Goal: Complete application form

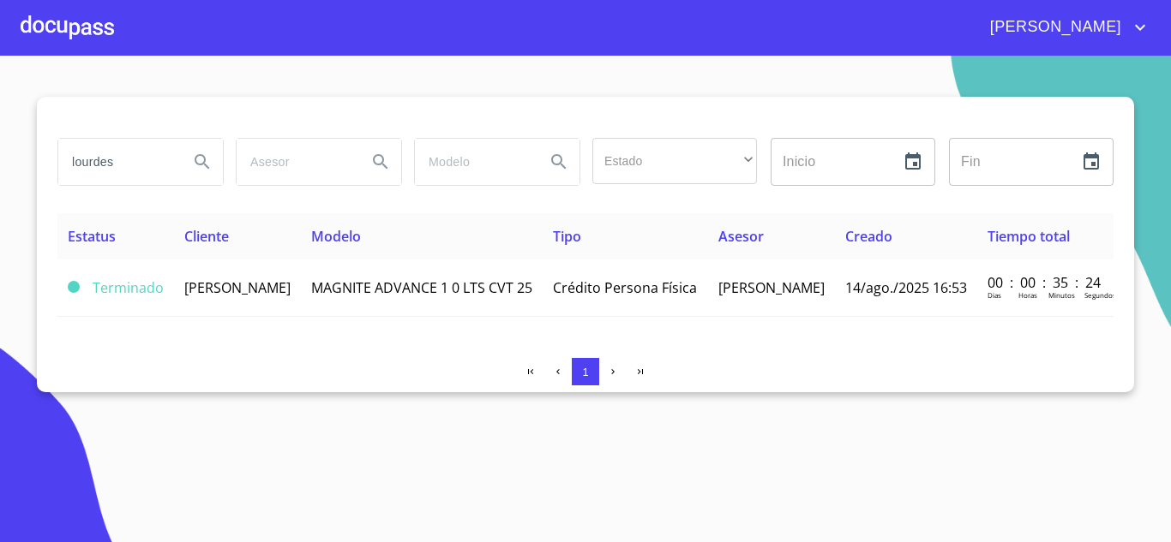
click at [112, 162] on input "lourdes" at bounding box center [116, 162] width 117 height 46
type input "l"
type input "araceli"
click at [201, 149] on button "Search" at bounding box center [202, 161] width 41 height 41
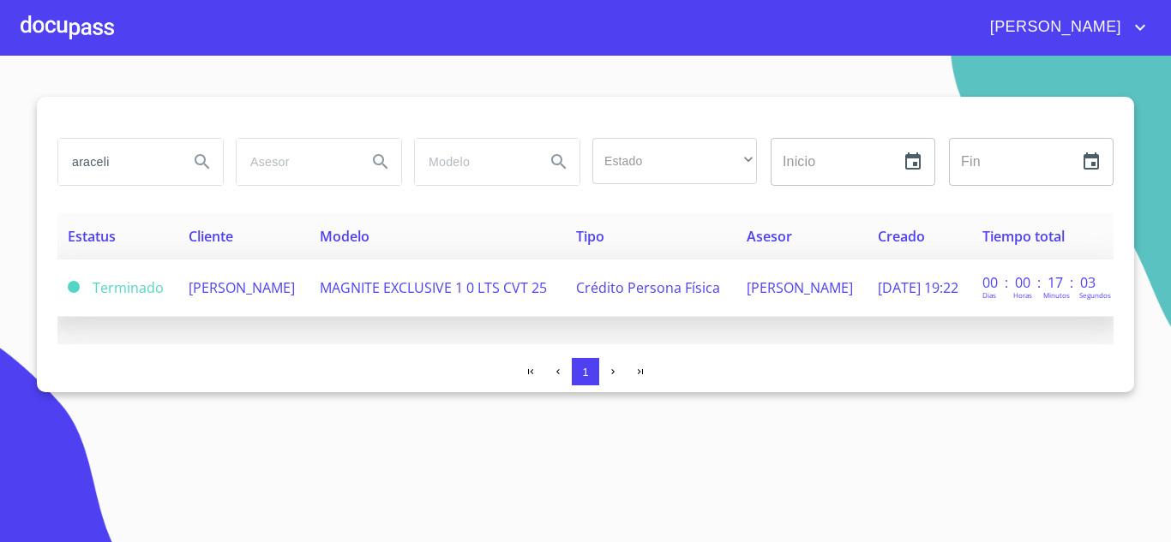
click at [256, 284] on span "[PERSON_NAME]" at bounding box center [242, 287] width 106 height 19
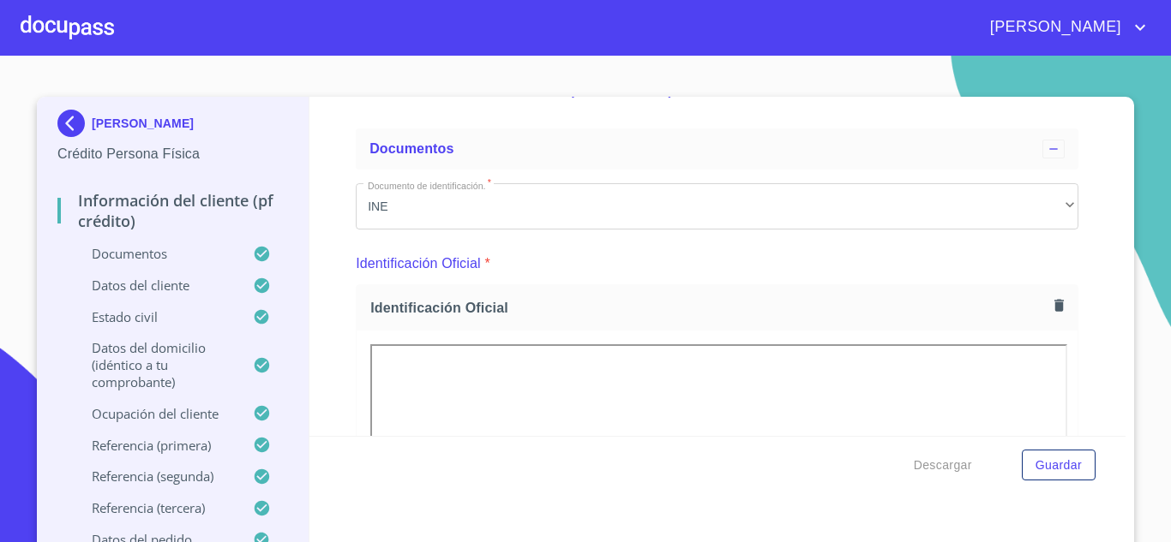
scroll to position [29, 0]
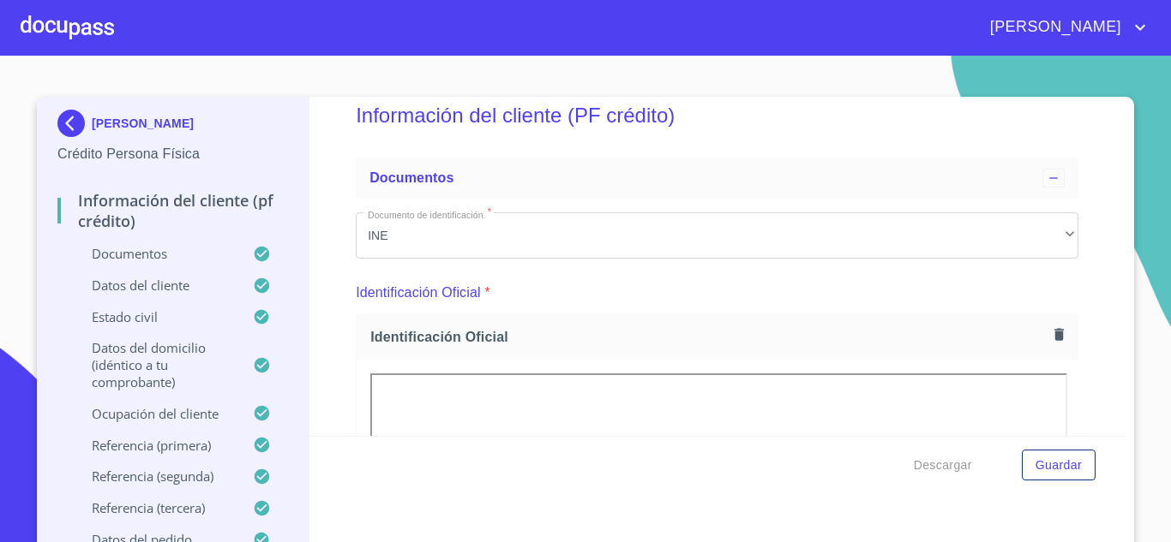
click at [1075, 171] on div "Información del cliente (PF crédito) Documentos Documento de identificación.   …" at bounding box center [717, 266] width 817 height 339
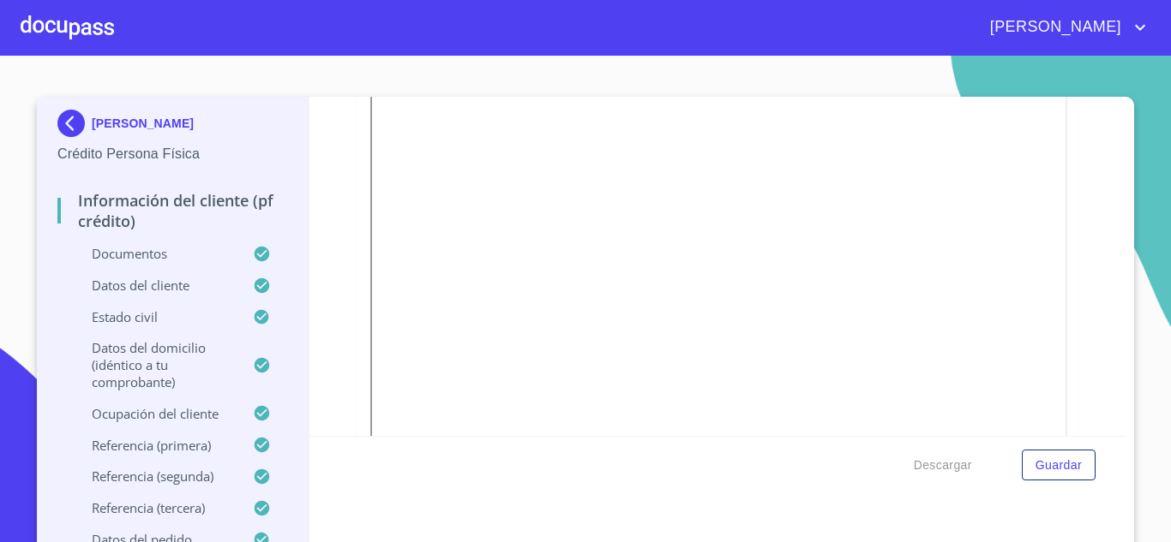
scroll to position [493, 0]
click at [663, 409] on div at bounding box center [624, 437] width 165 height 93
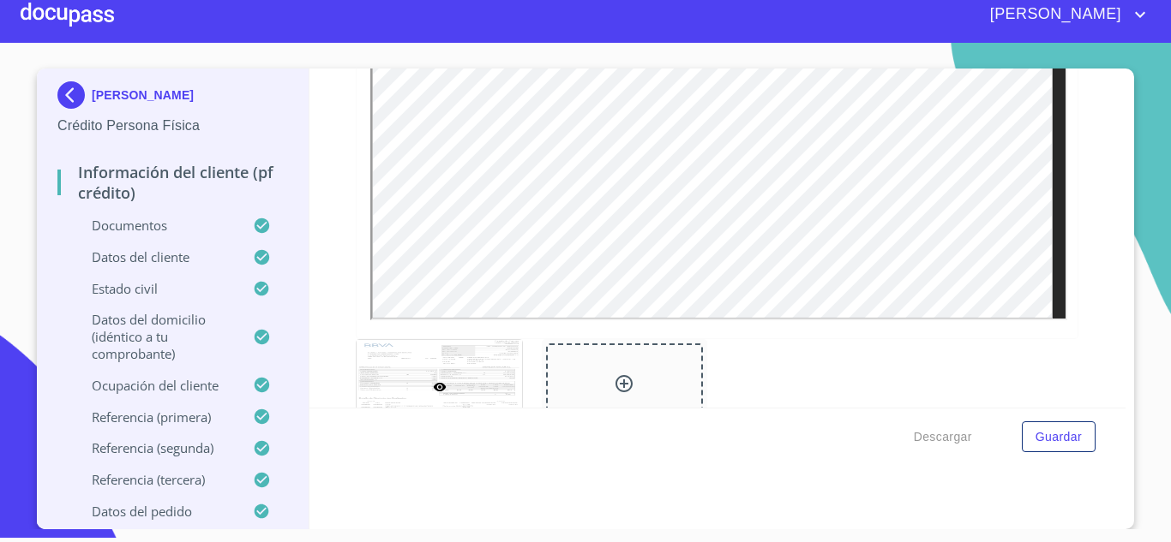
scroll to position [3545, 0]
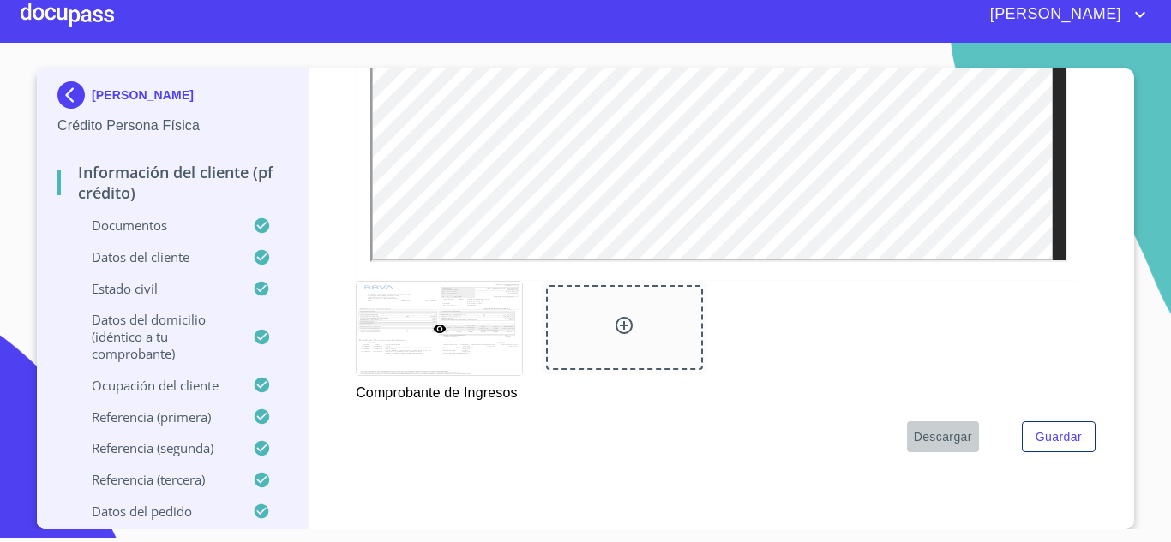
click at [944, 439] on span "Descargar" at bounding box center [942, 437] width 58 height 21
click at [930, 437] on span "Descargar" at bounding box center [942, 437] width 58 height 21
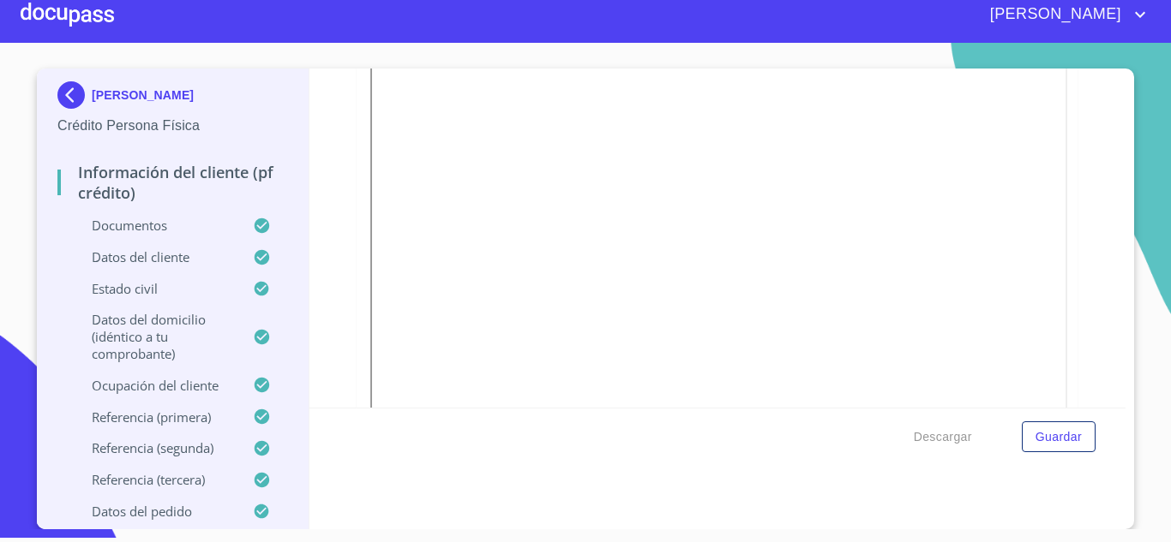
scroll to position [0, 0]
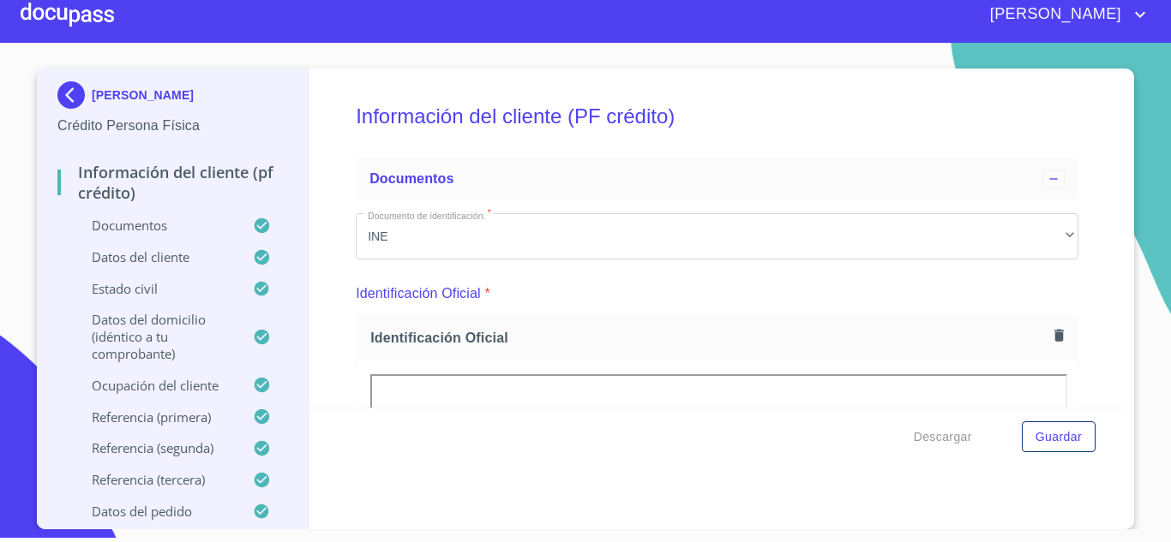
click at [57, 87] on img at bounding box center [74, 94] width 34 height 27
